Goal: Information Seeking & Learning: Learn about a topic

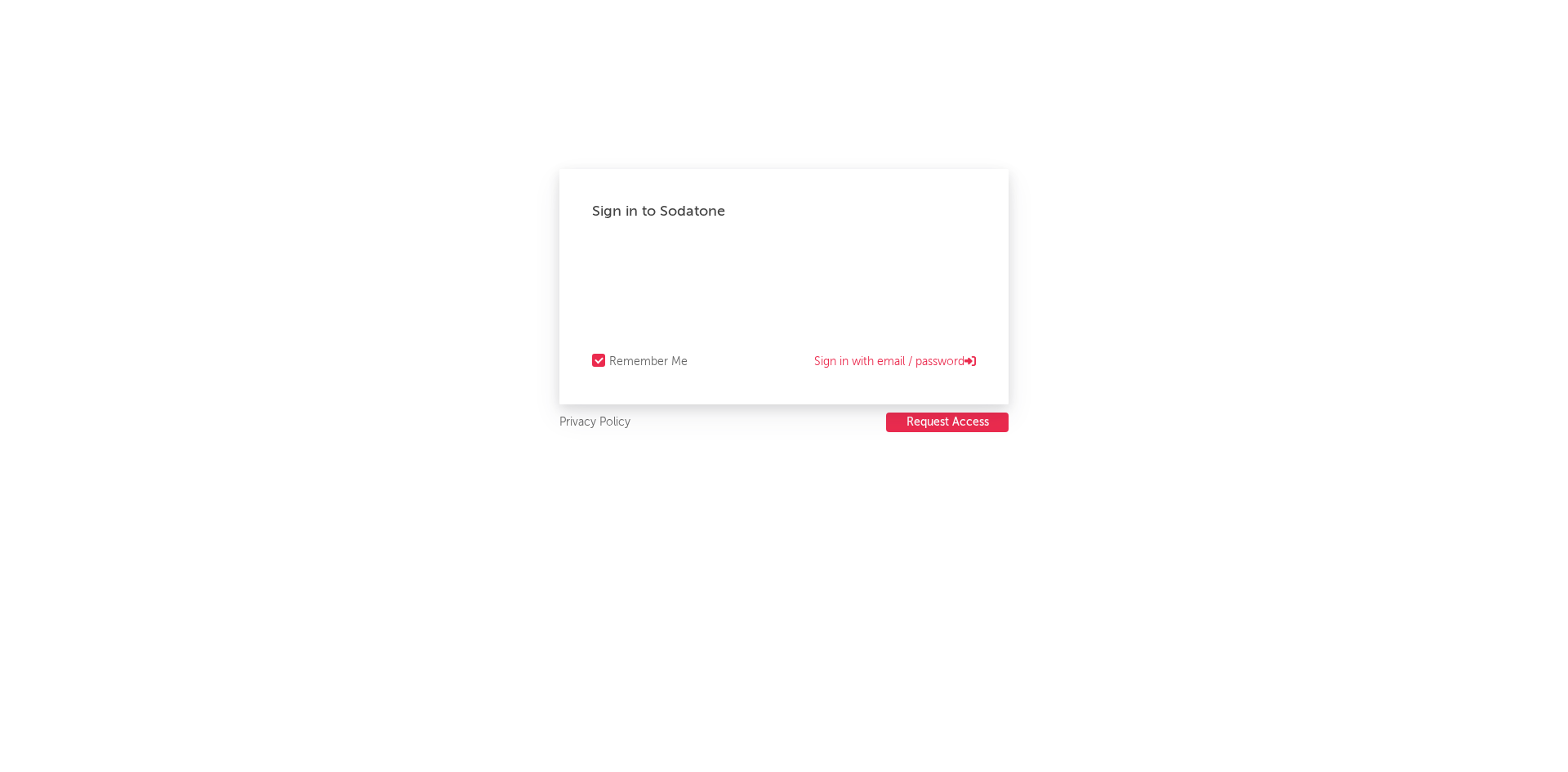
select select "recorded_music"
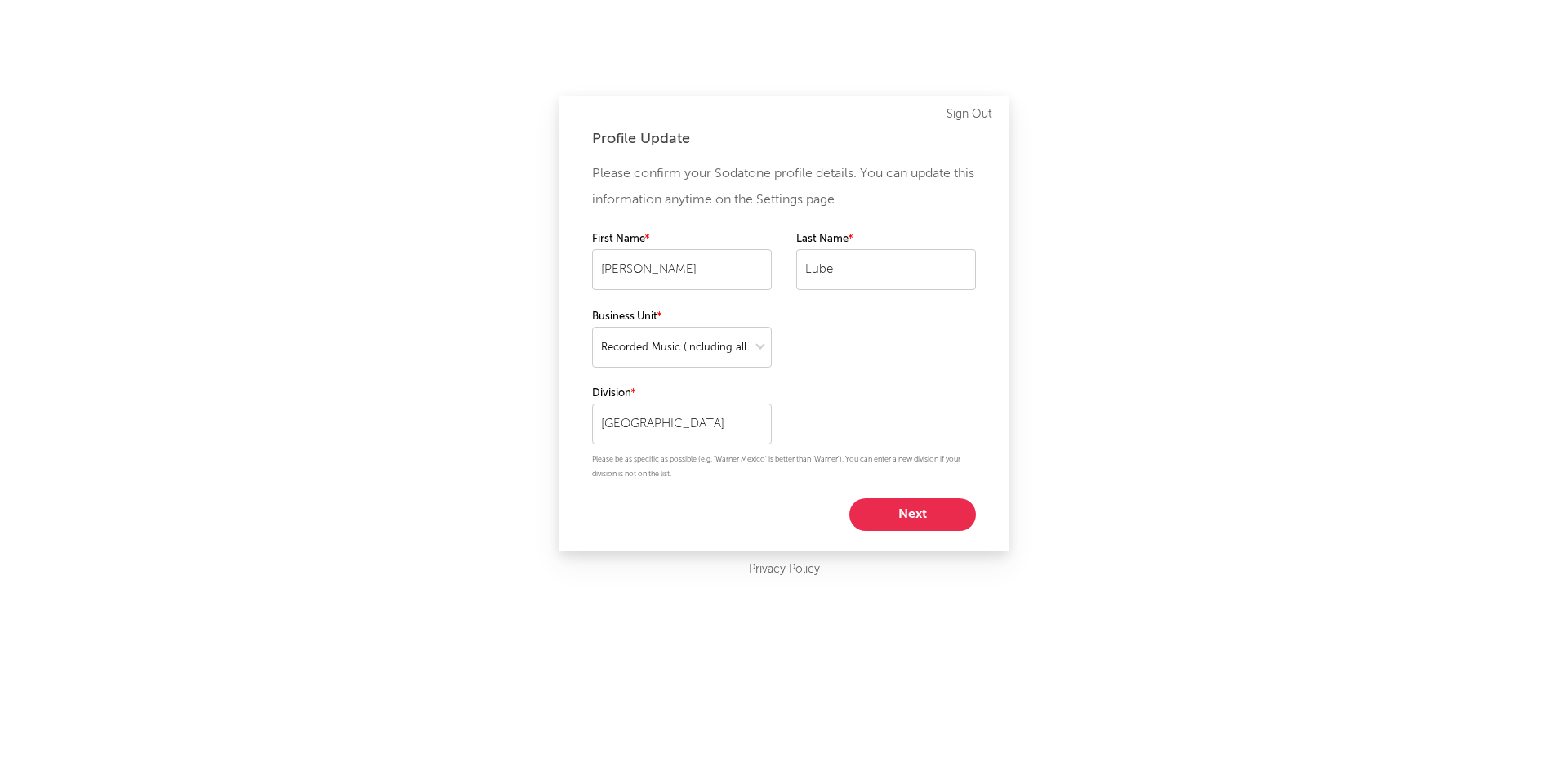
click at [898, 506] on button "Next" at bounding box center [913, 515] width 127 height 33
select select "other"
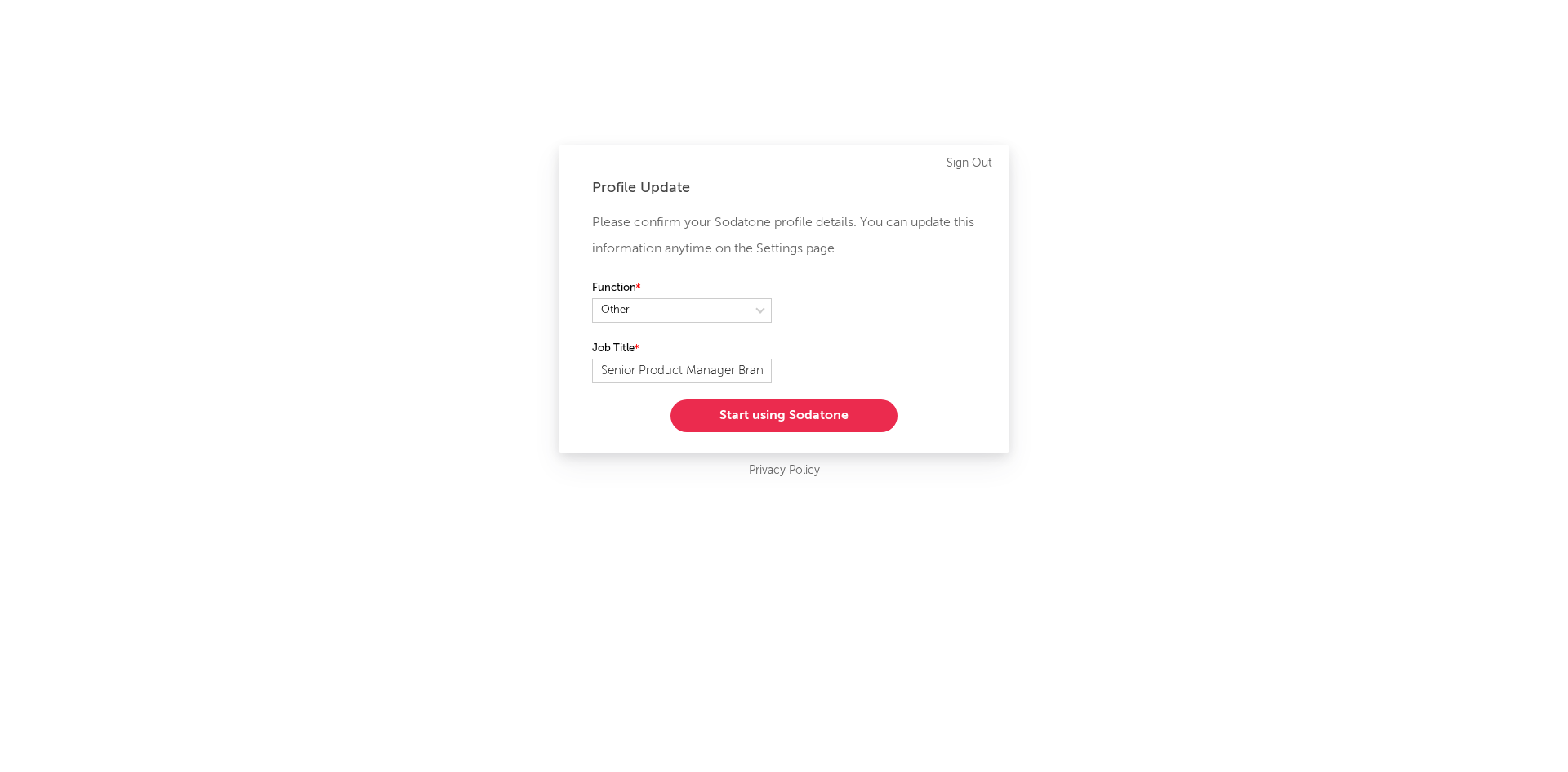
click at [771, 419] on button "Start using Sodatone" at bounding box center [783, 416] width 227 height 33
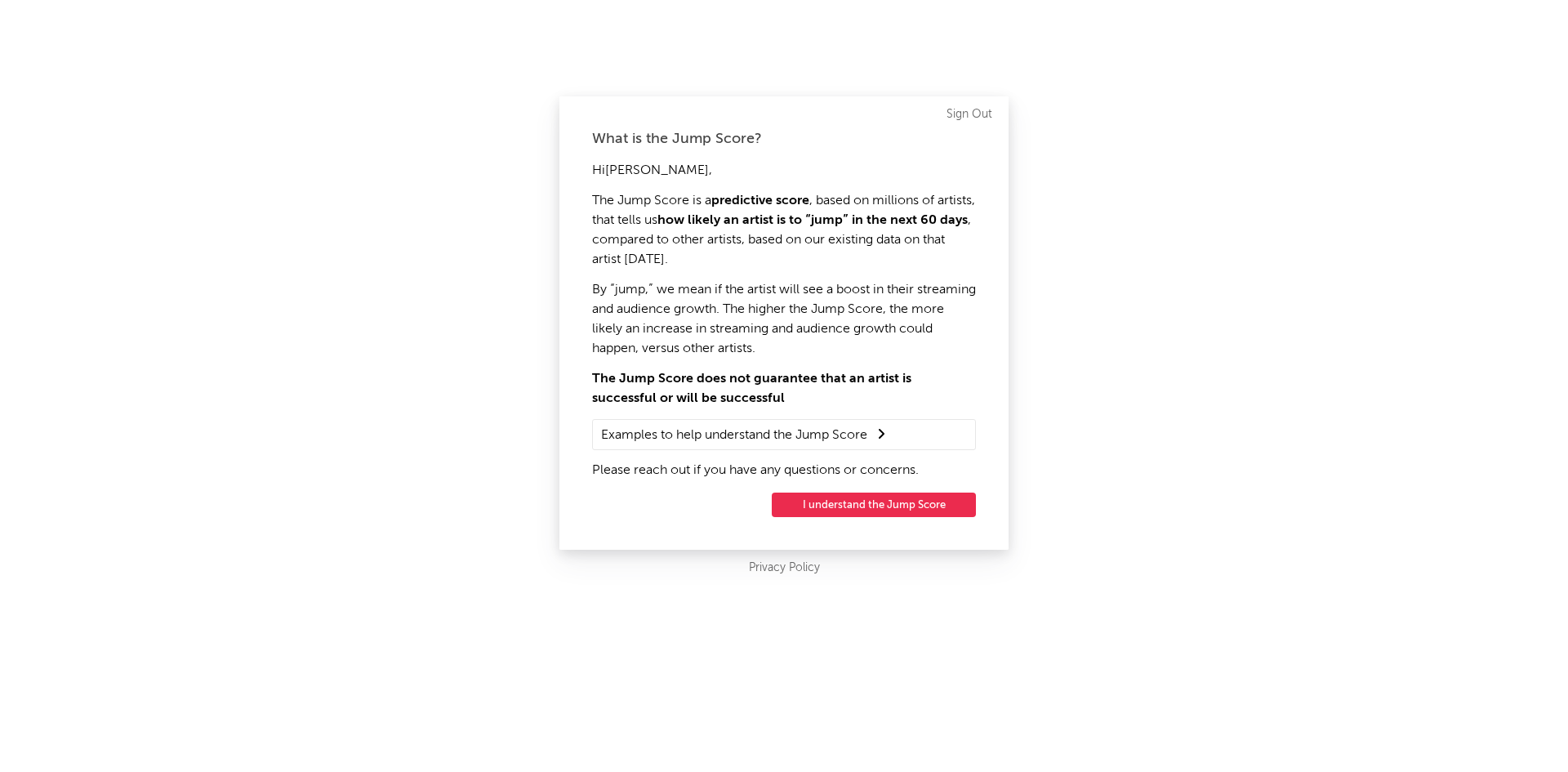
click at [883, 504] on button "I understand the Jump Score" at bounding box center [874, 505] width 204 height 25
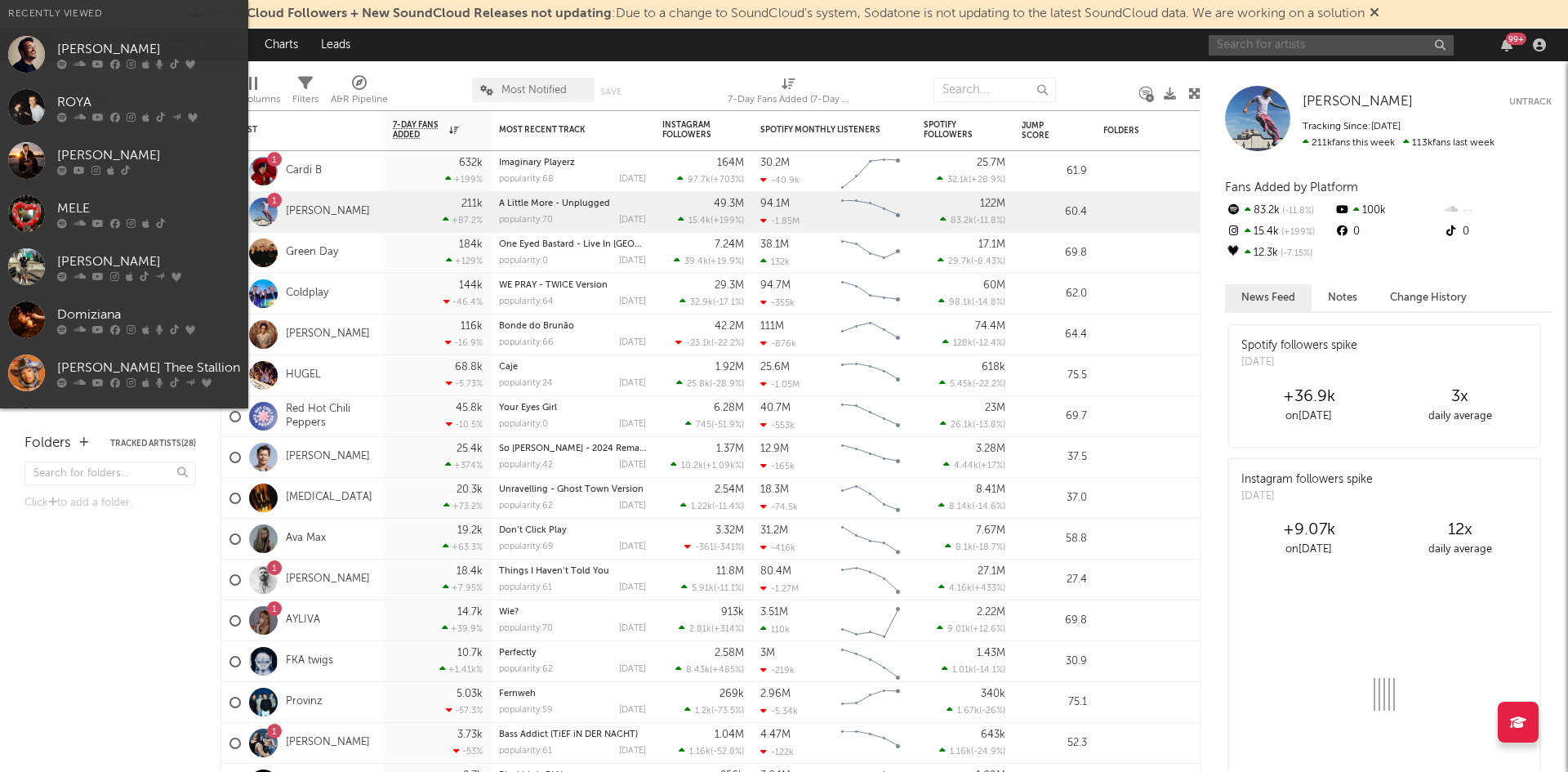
click at [1319, 53] on input "text" at bounding box center [1331, 45] width 245 height 20
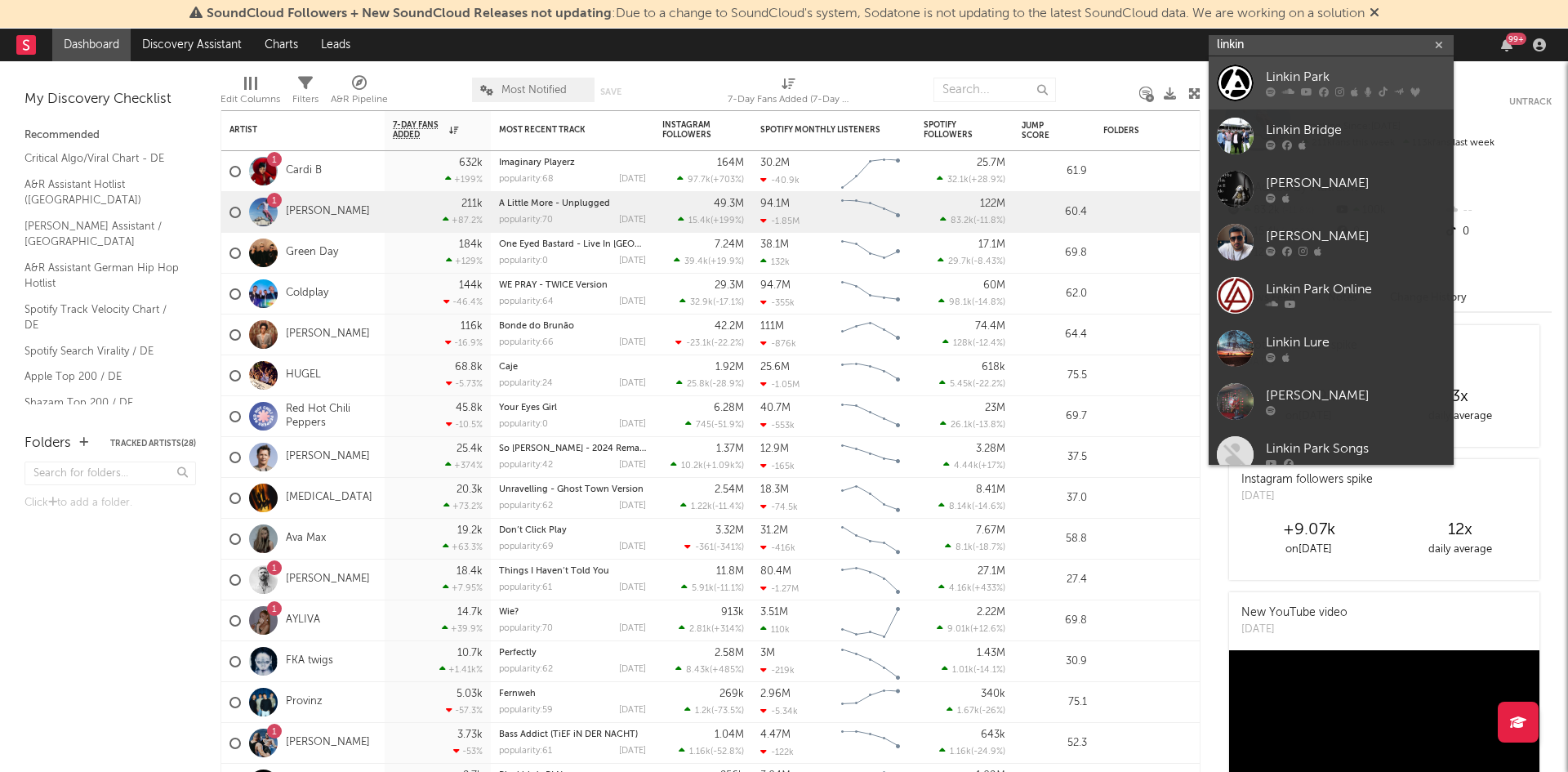
type input "linkin"
click at [1321, 75] on div "Linkin Park" at bounding box center [1356, 77] width 180 height 19
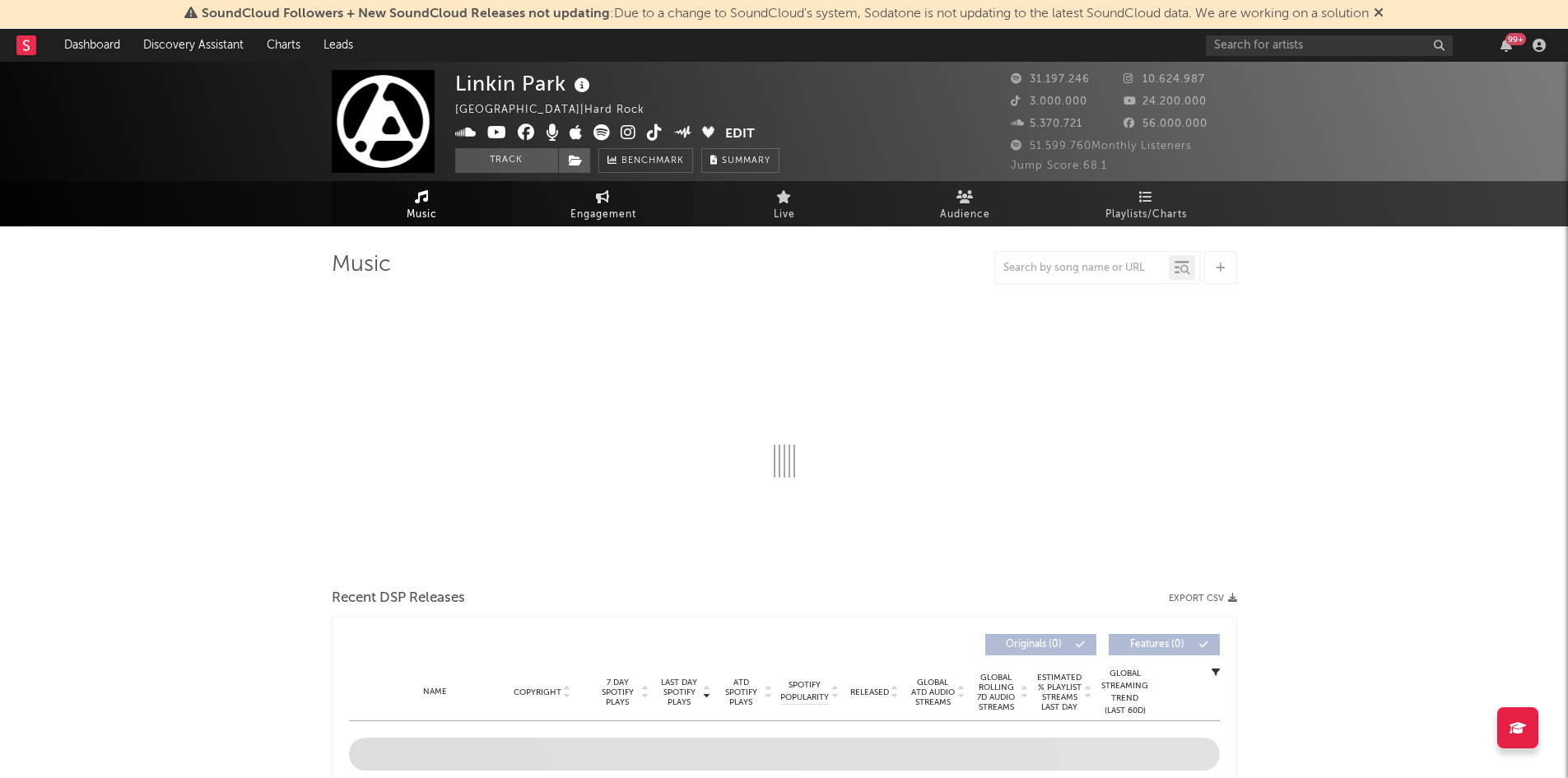
click at [593, 205] on span "Engagement" at bounding box center [603, 215] width 66 height 19
select select "1w"
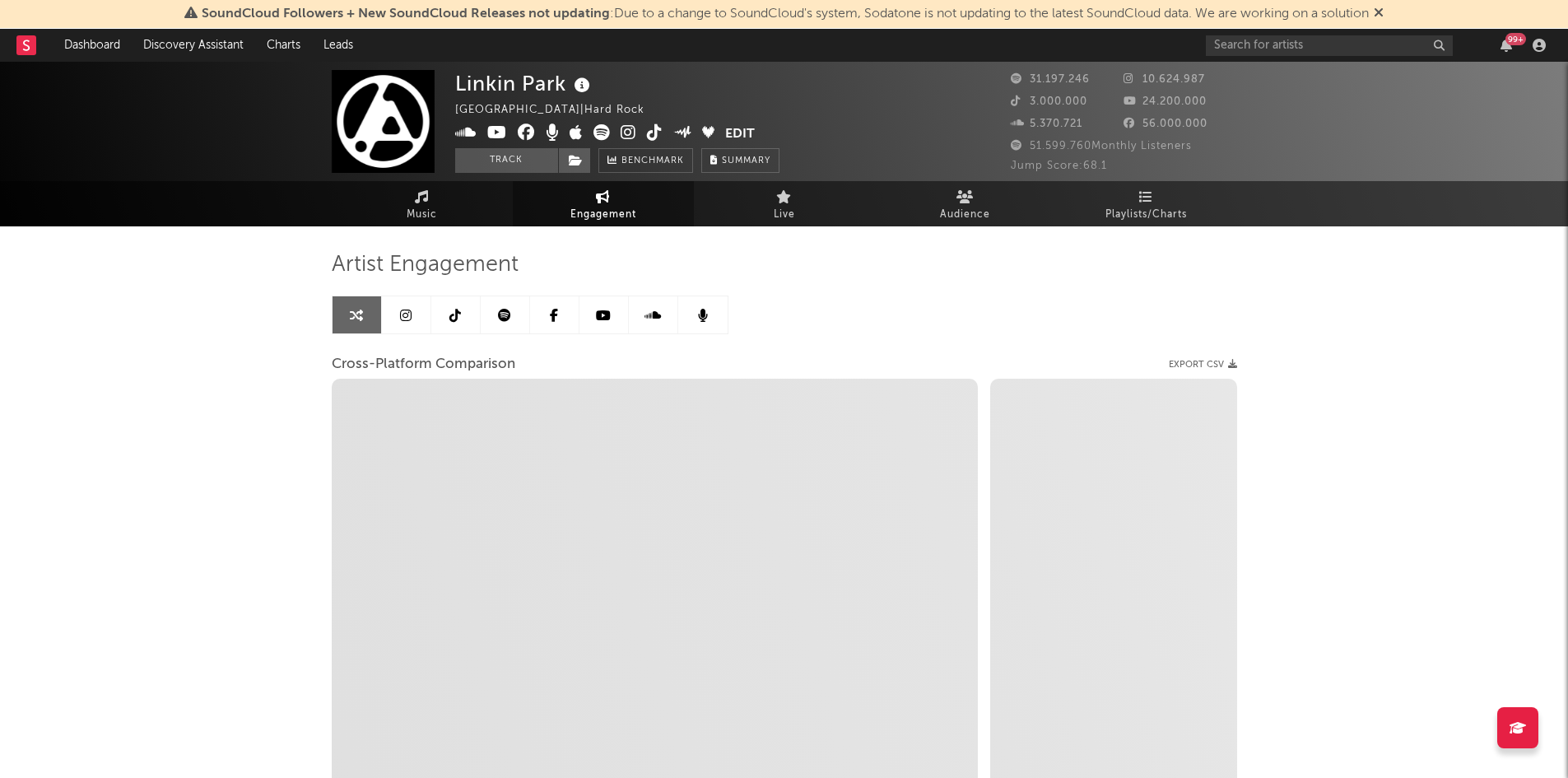
click at [448, 314] on link at bounding box center [455, 315] width 49 height 37
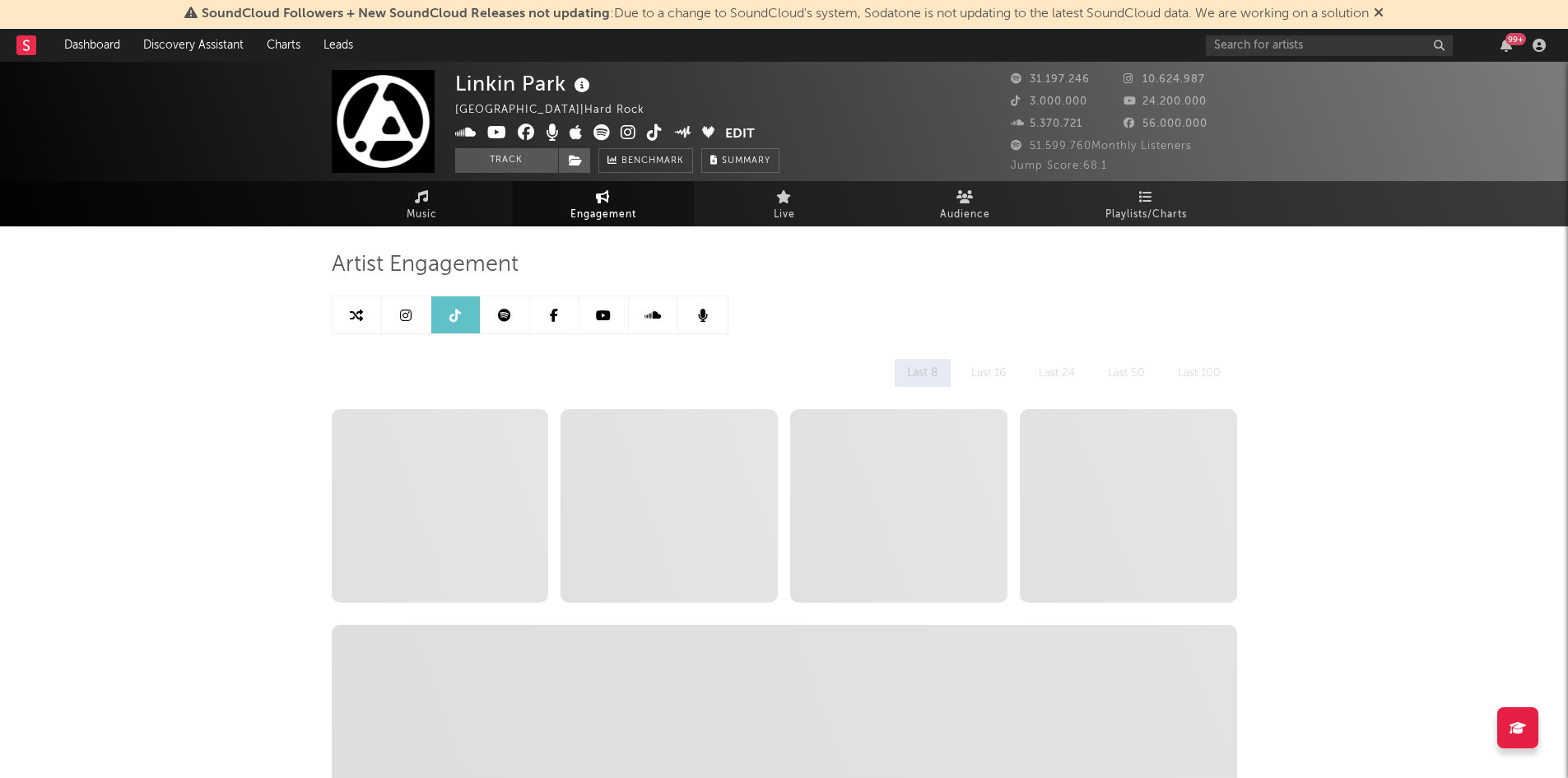
select select "6m"
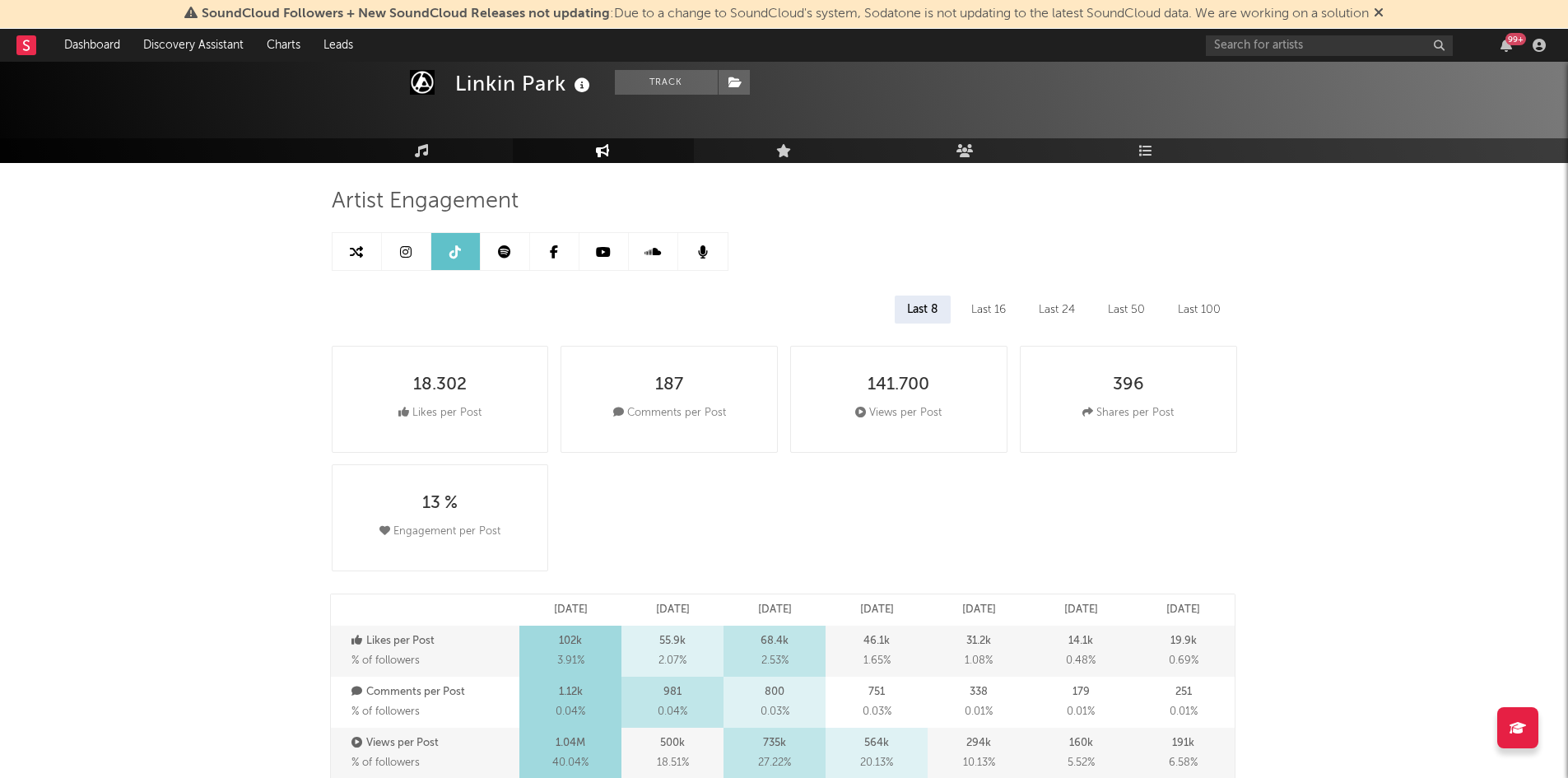
scroll to position [82, 0]
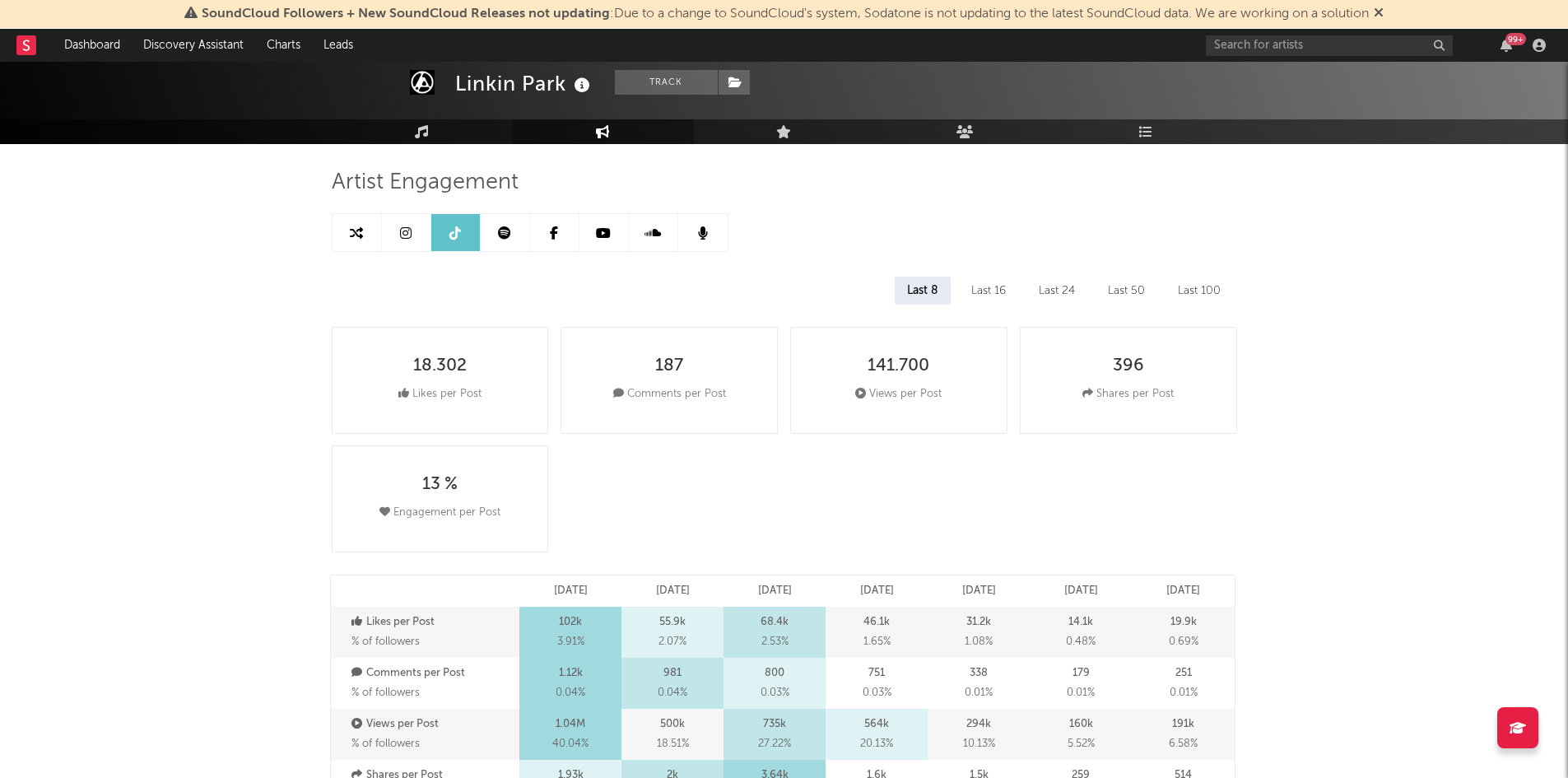
click at [410, 228] on icon at bounding box center [405, 233] width 11 height 13
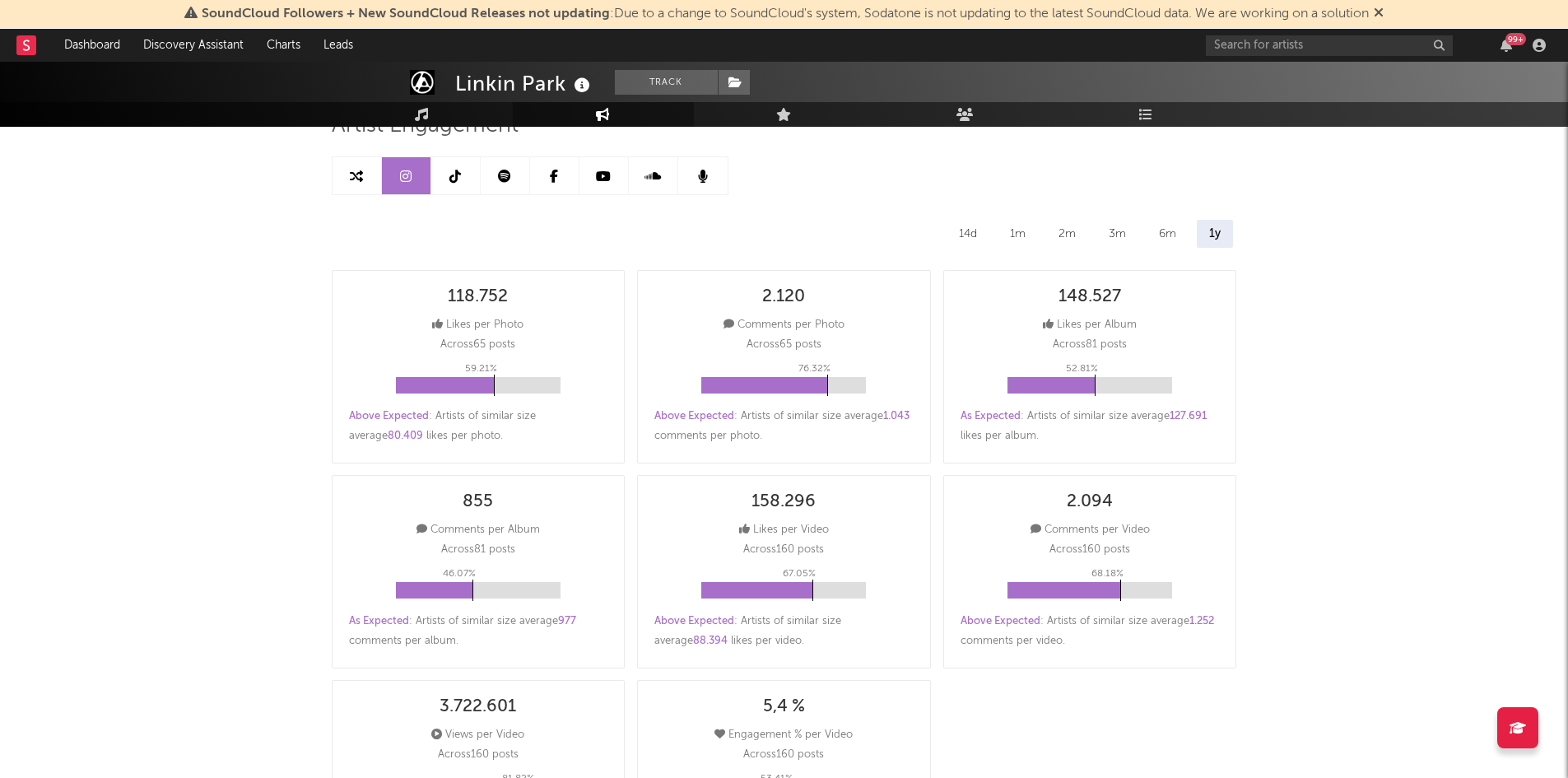
select select "6m"
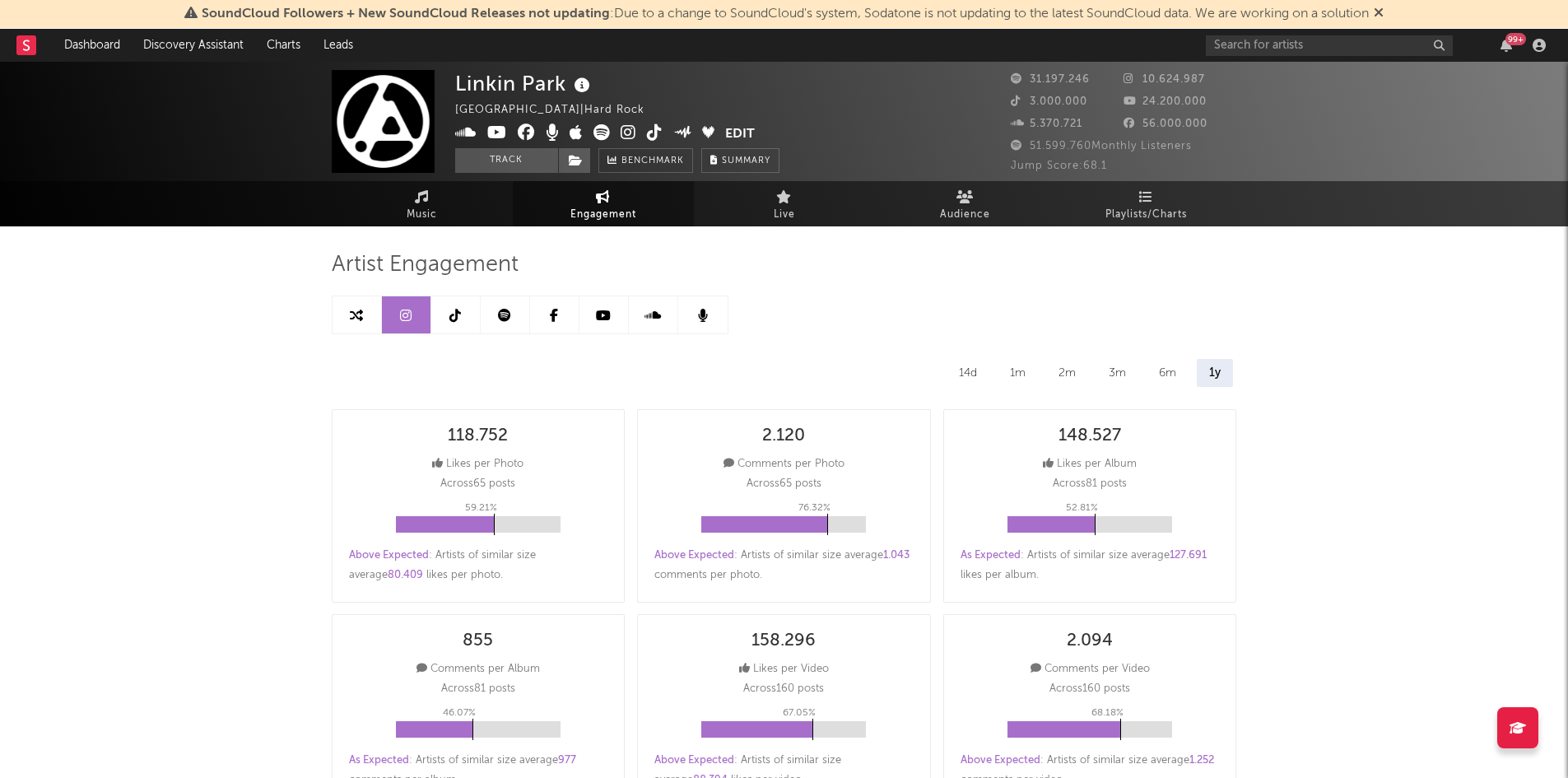
click at [602, 317] on icon at bounding box center [603, 315] width 15 height 13
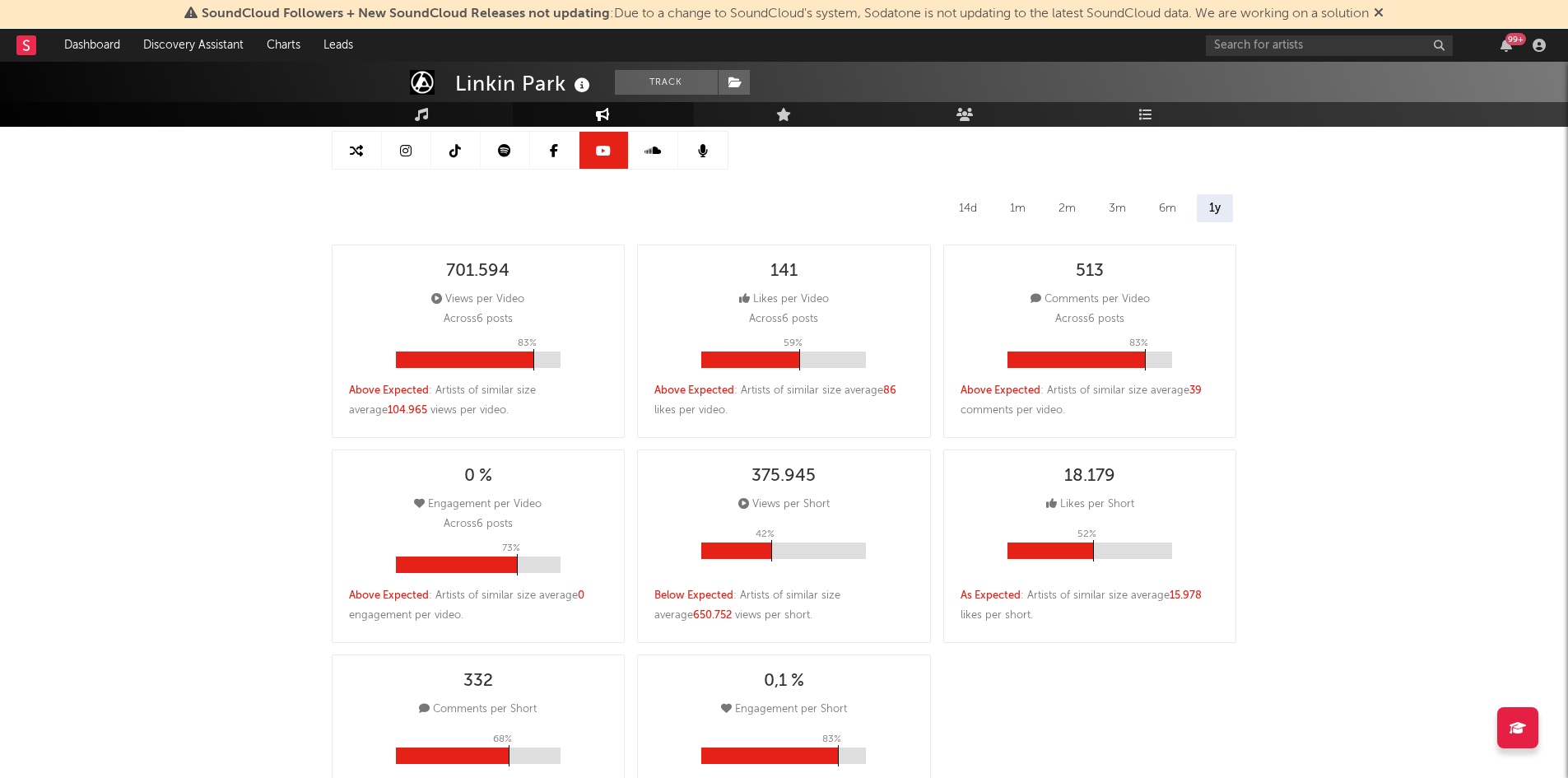
scroll to position [329, 0]
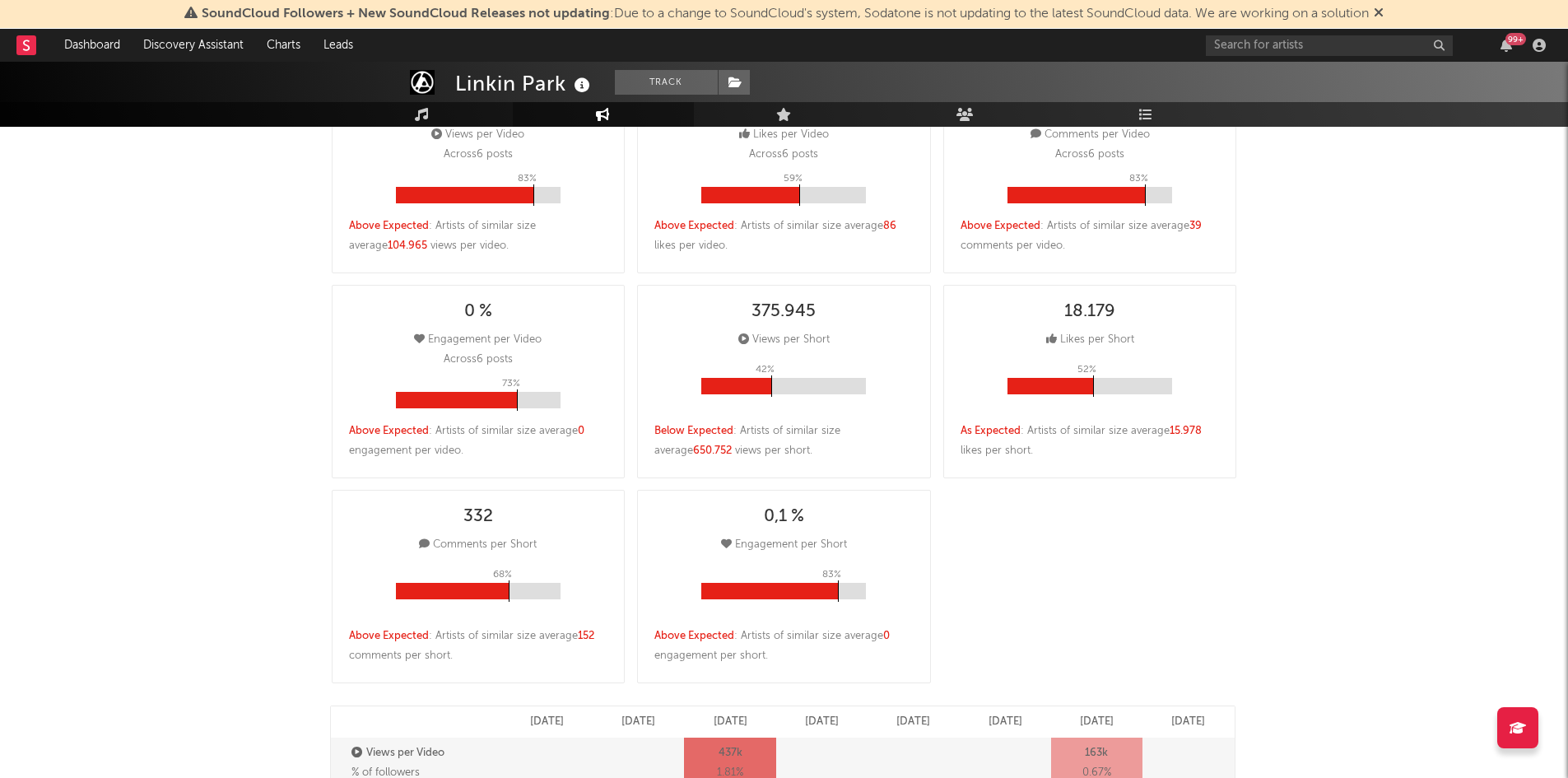
select select "6m"
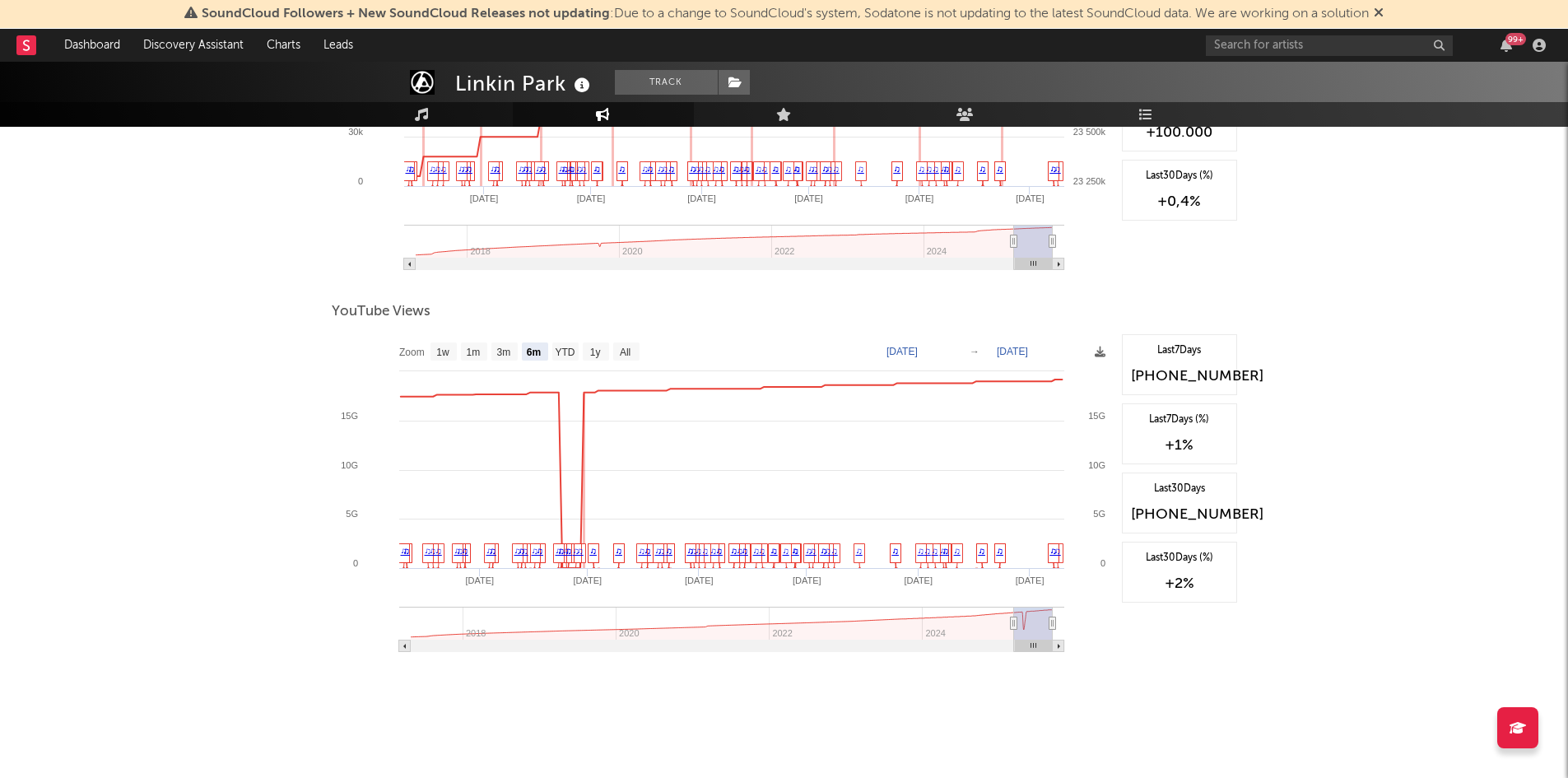
scroll to position [1577, 0]
